Goal: Navigation & Orientation: Find specific page/section

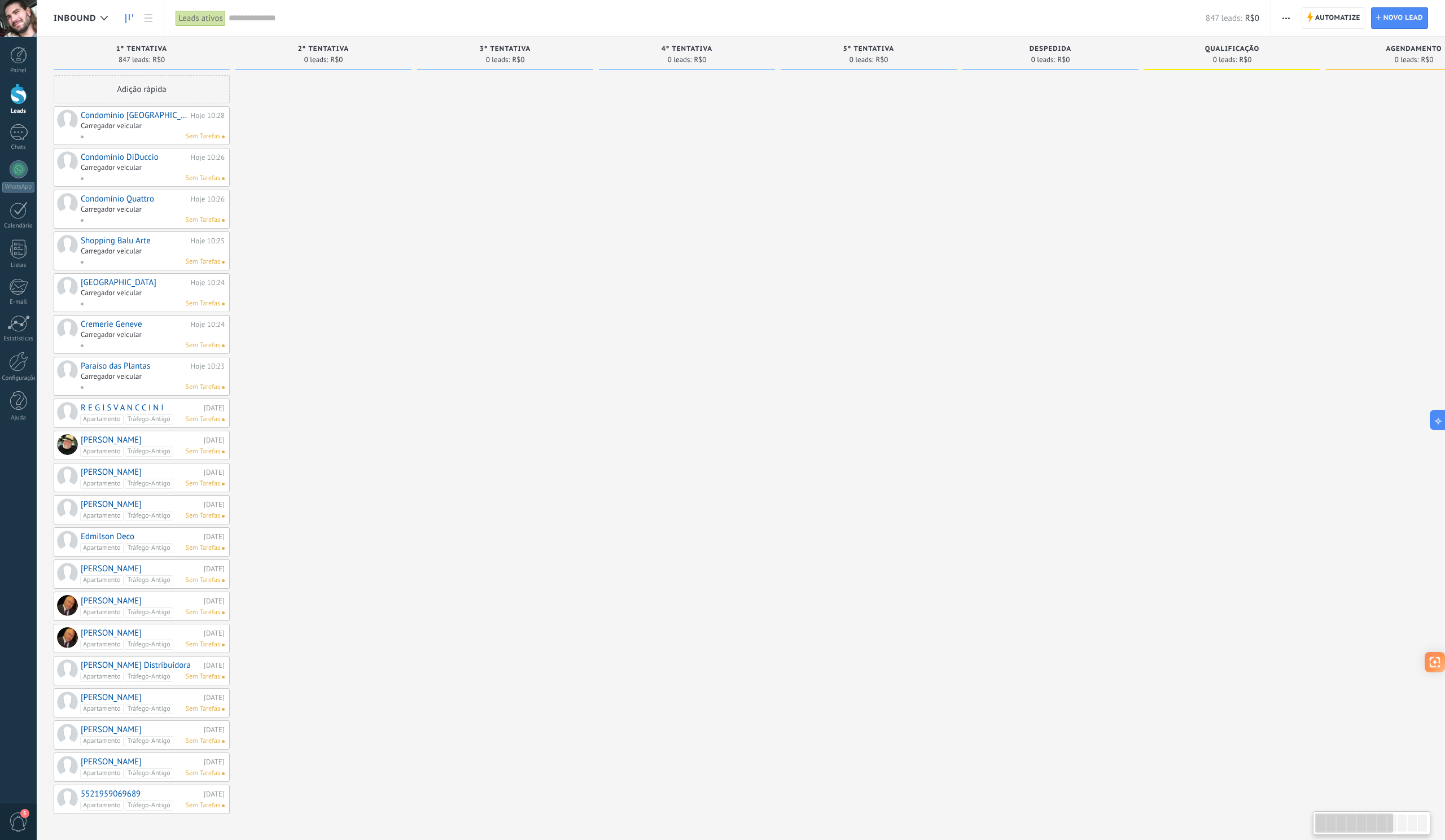
scroll to position [10, 0]
click at [18, 820] on span "5" at bounding box center [18, 822] width 19 height 20
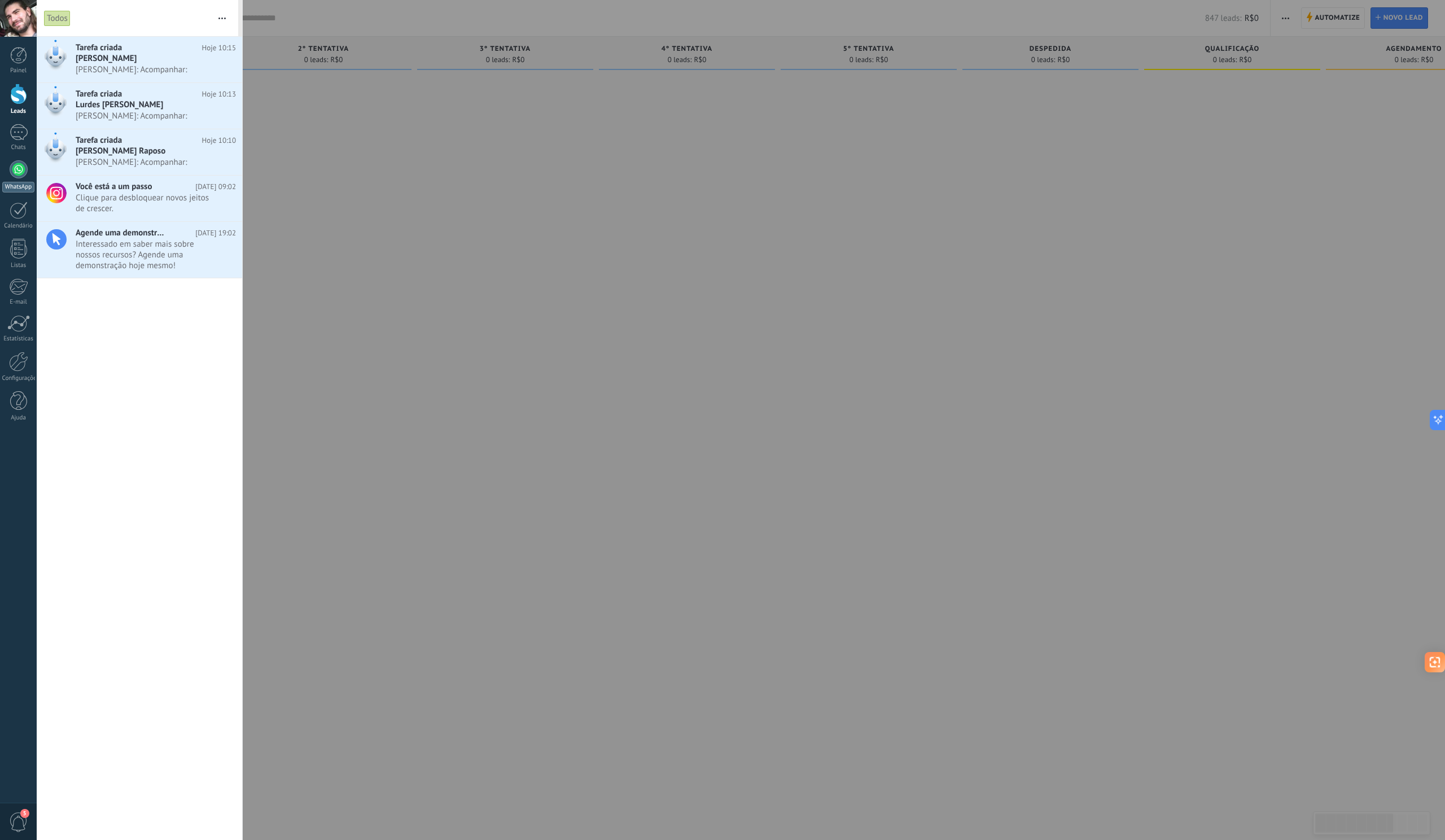
click at [18, 171] on div at bounding box center [18, 169] width 18 height 18
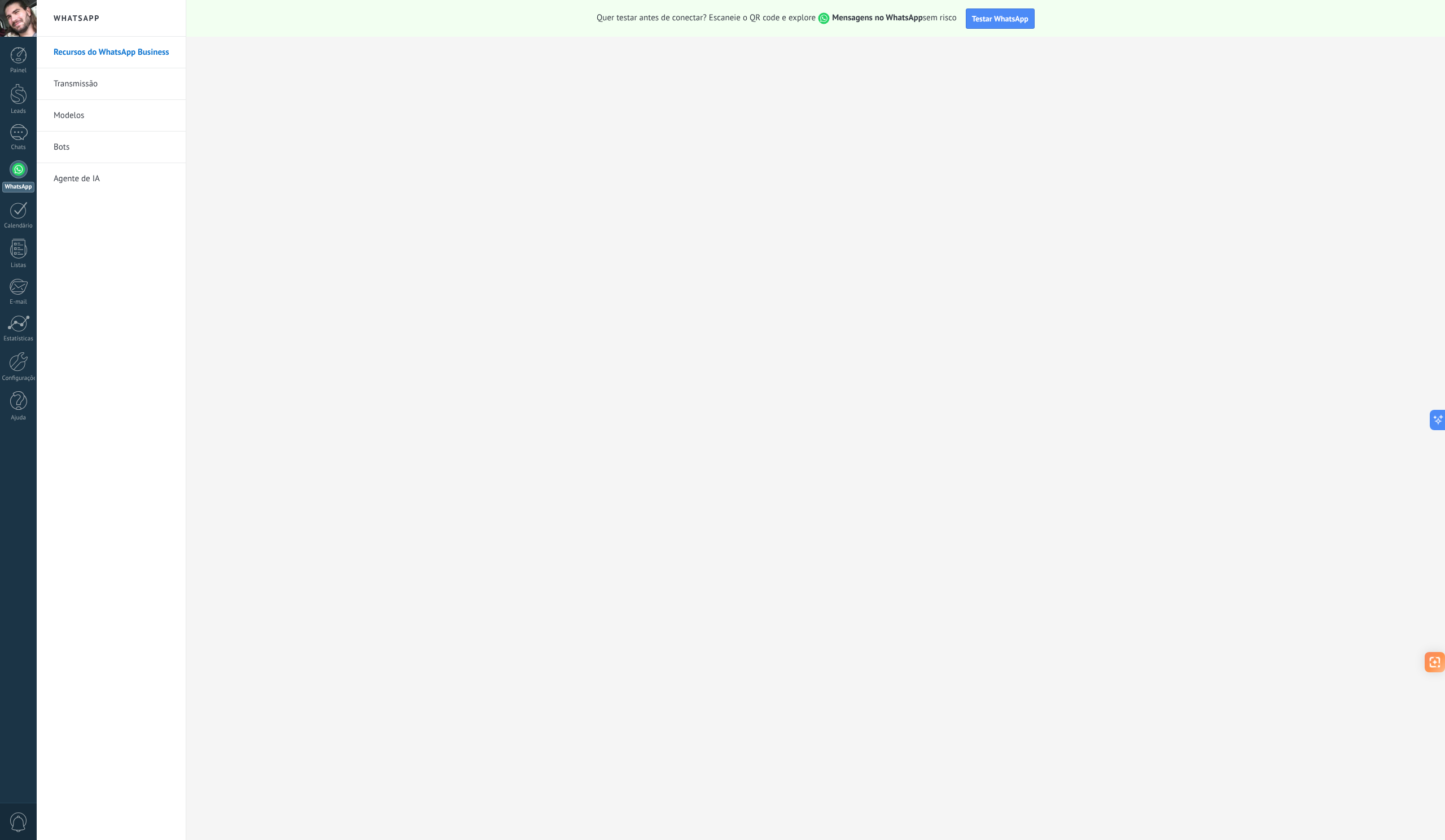
click at [18, 164] on div at bounding box center [18, 169] width 18 height 18
click at [20, 134] on div at bounding box center [18, 132] width 18 height 17
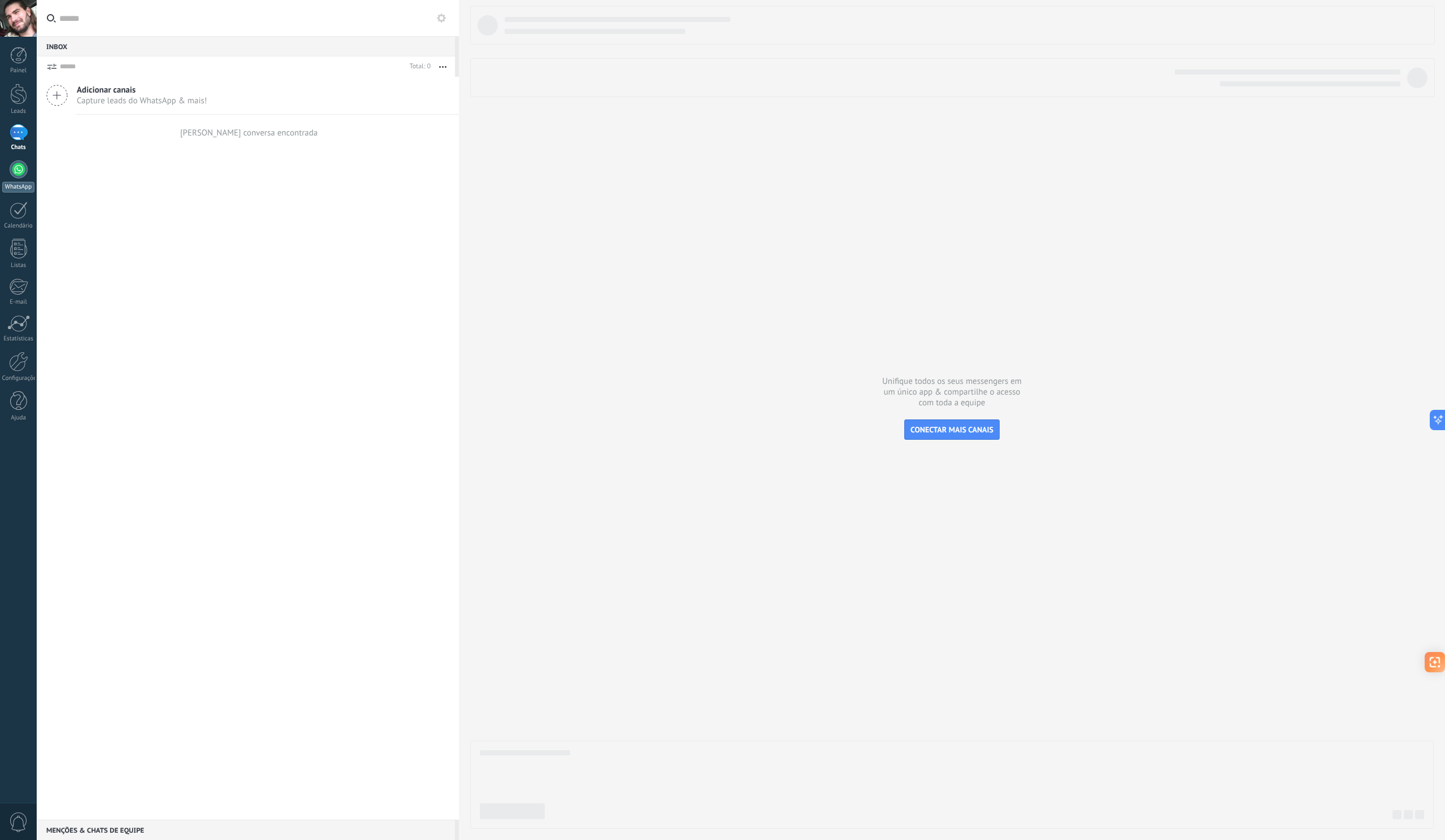
click at [18, 173] on div at bounding box center [18, 169] width 18 height 18
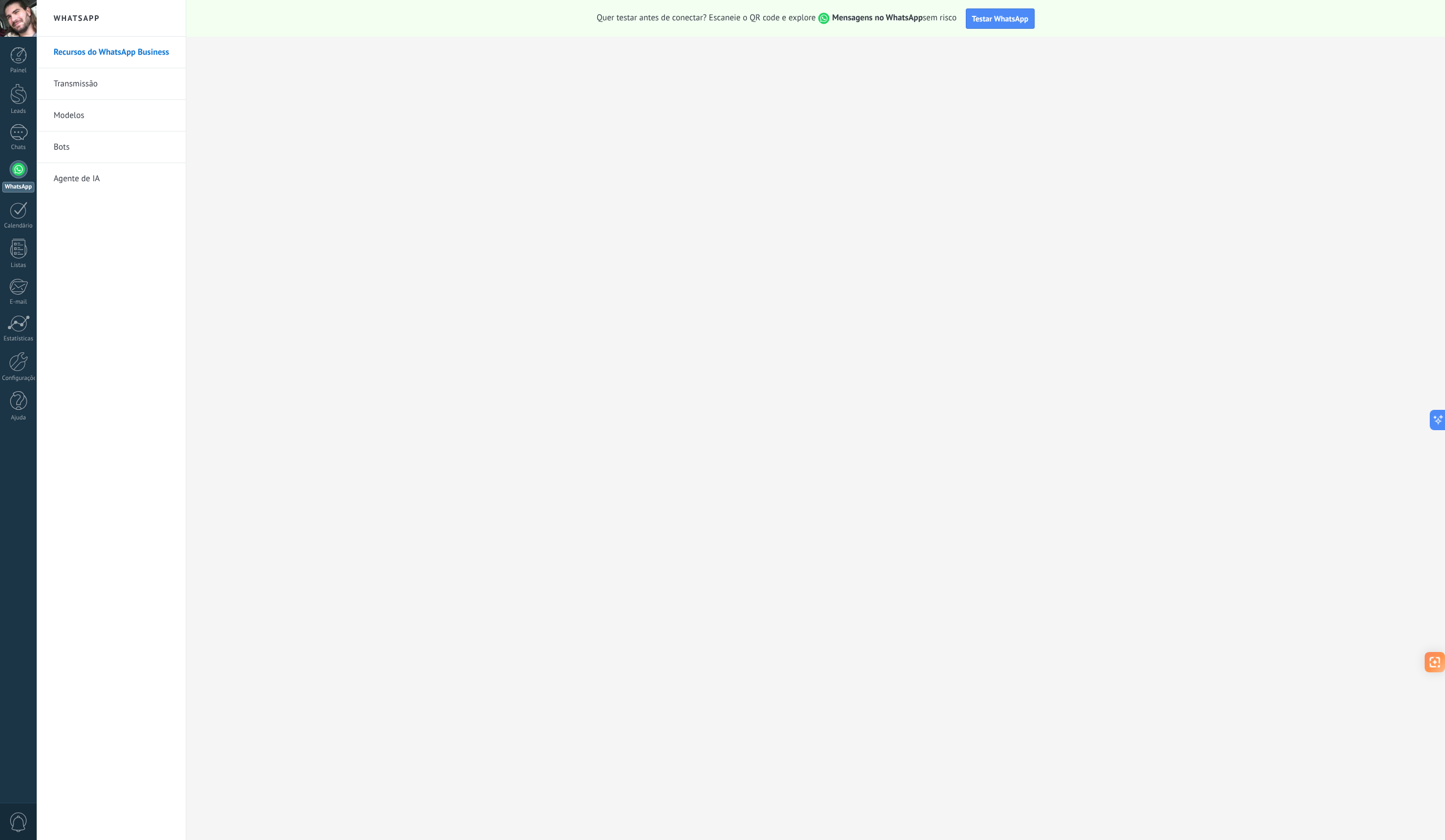
click at [14, 95] on div at bounding box center [19, 94] width 17 height 21
